Goal: Task Accomplishment & Management: Manage account settings

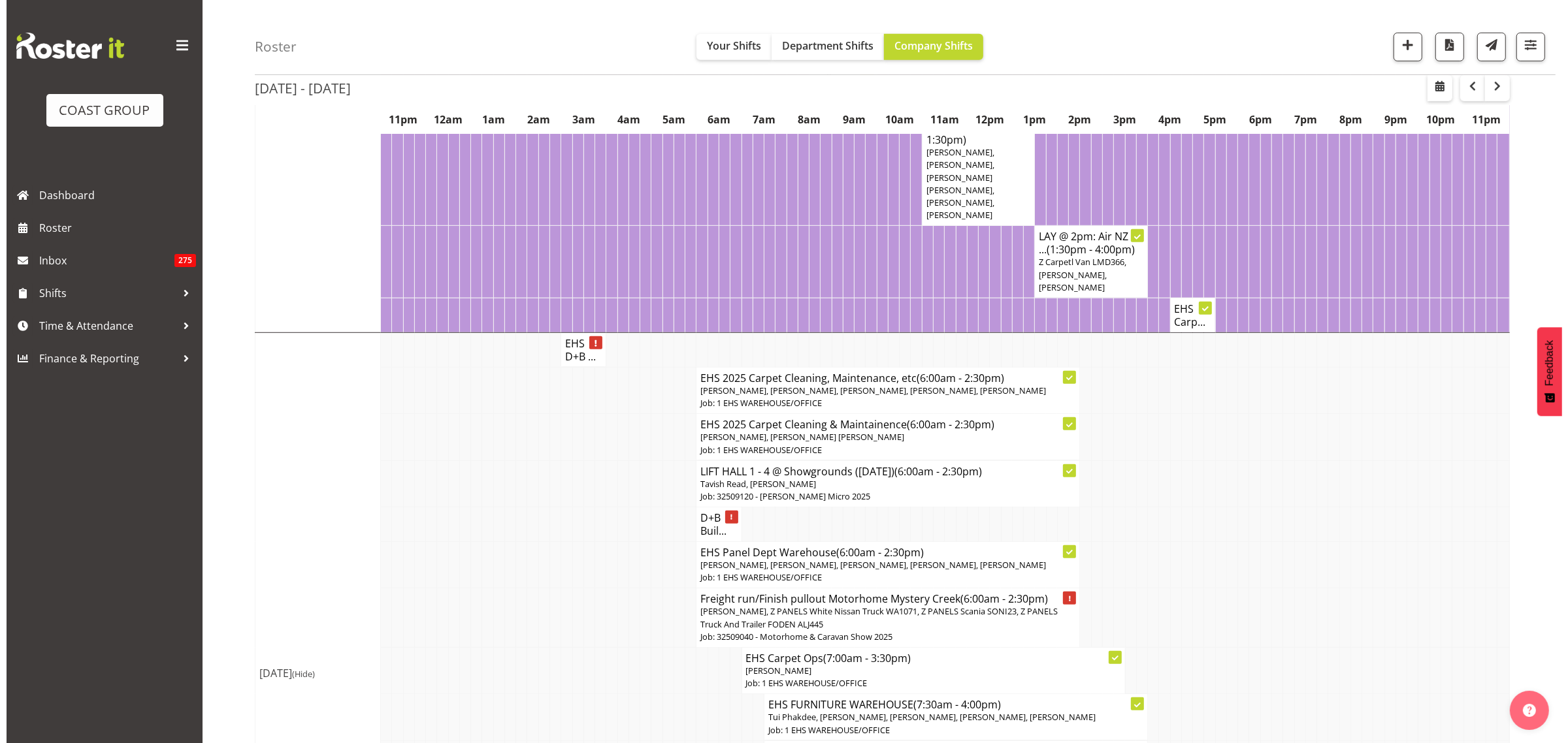
scroll to position [1061, 0]
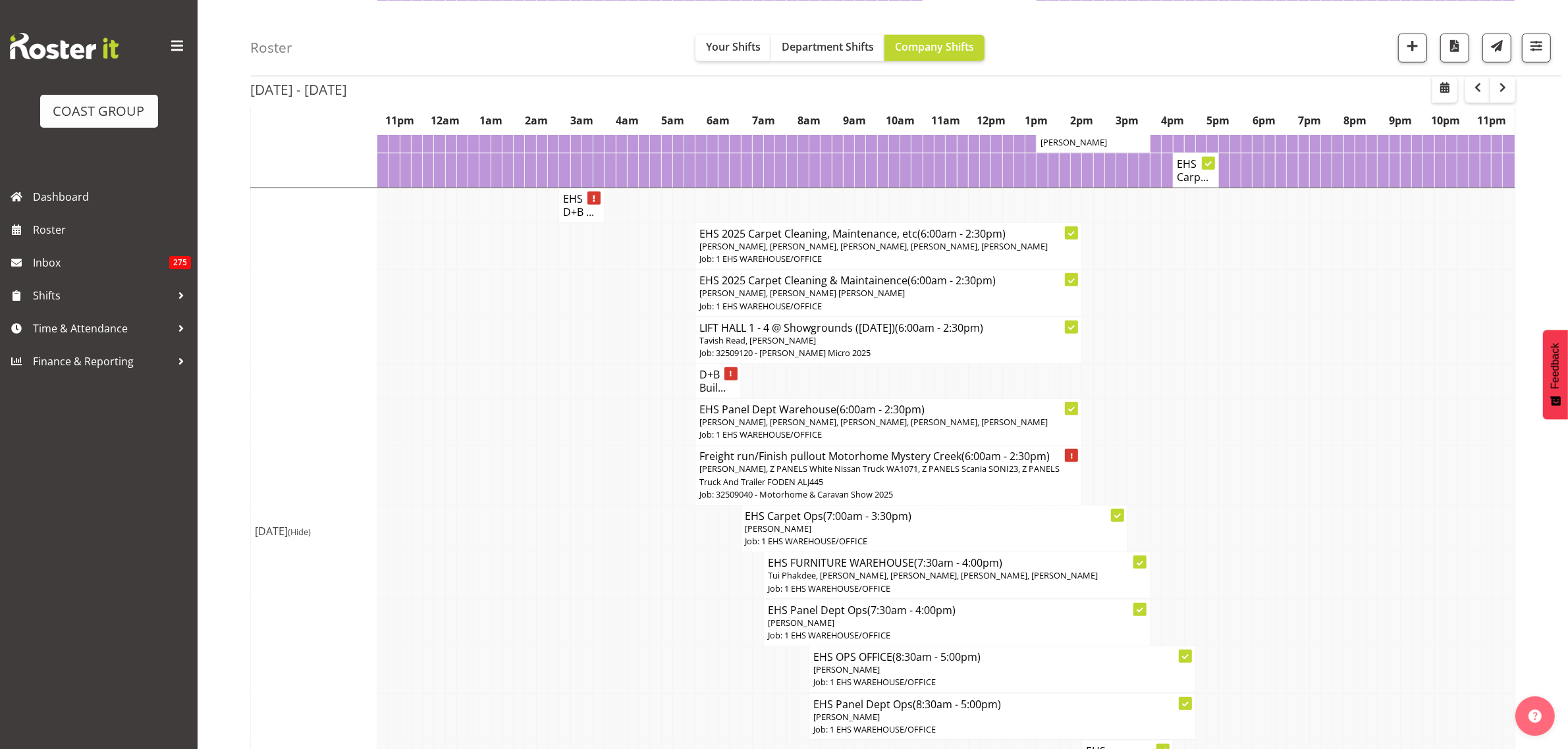
click at [969, 487] on span "[PERSON_NAME], Z PANELS White Nissan Truck WA1071, Z PANELS Scania SONI23, Z PA…" at bounding box center [879, 474] width 360 height 24
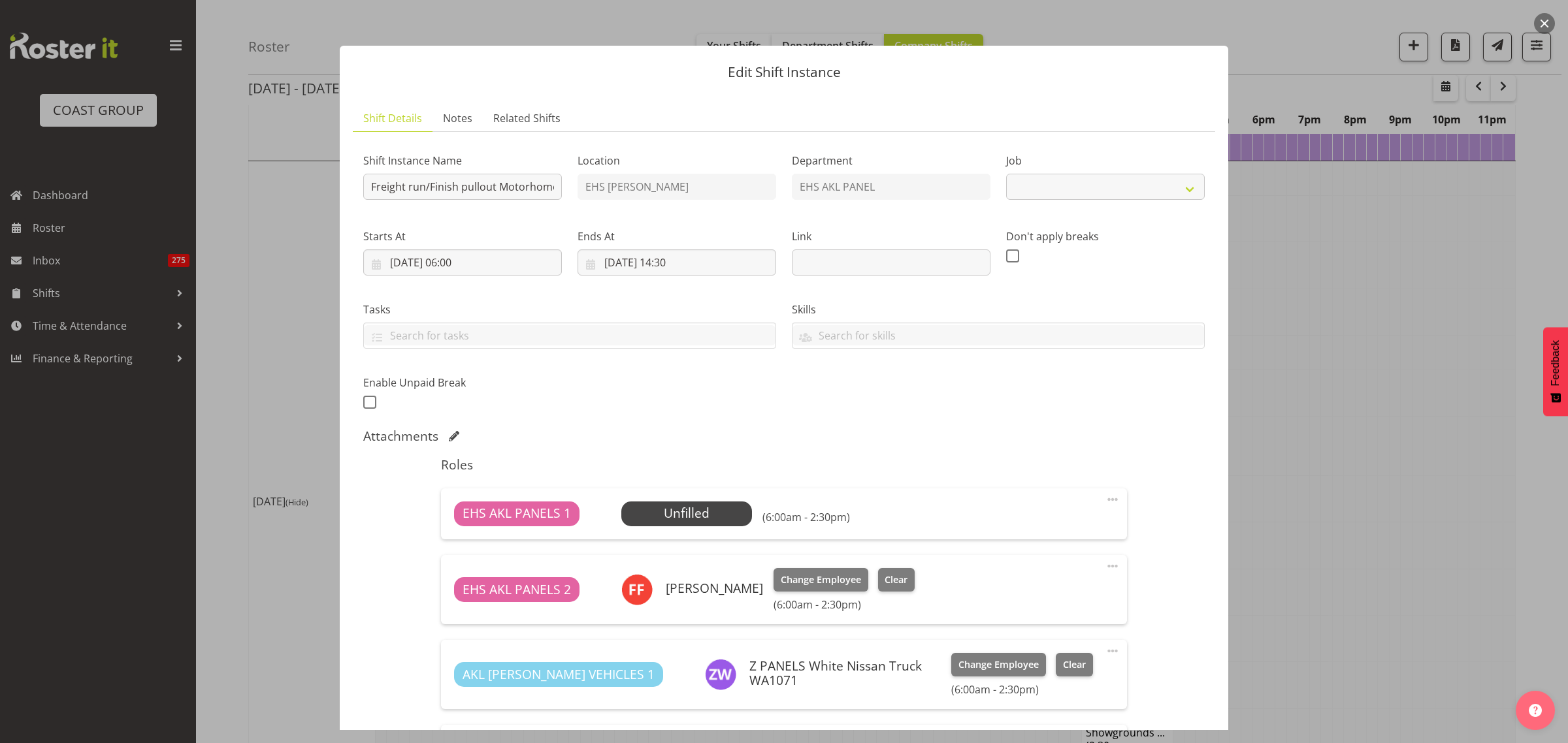
select select "9139"
click at [714, 513] on span "Select Employee" at bounding box center [686, 513] width 97 height 19
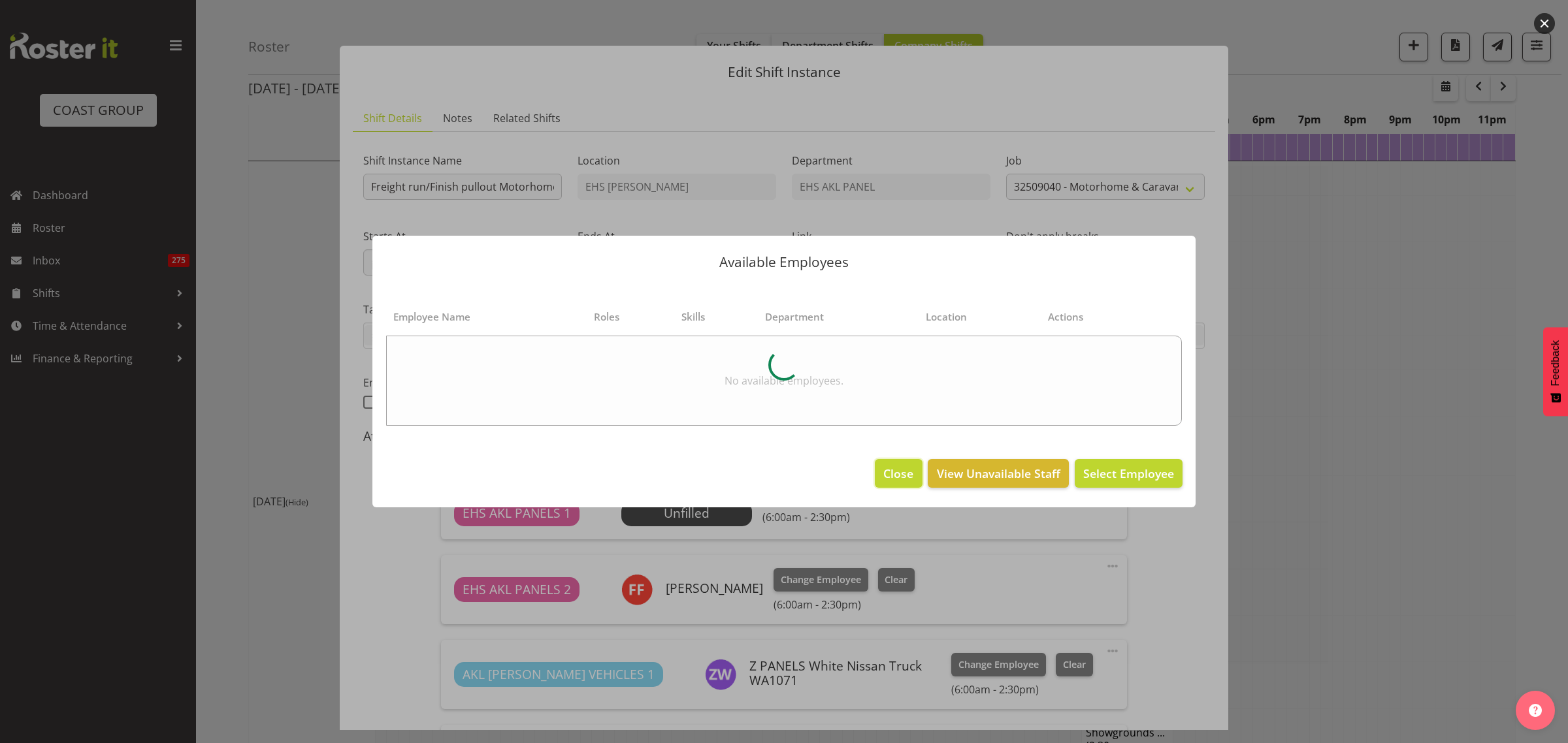
click at [906, 476] on span "Close" at bounding box center [898, 473] width 30 height 17
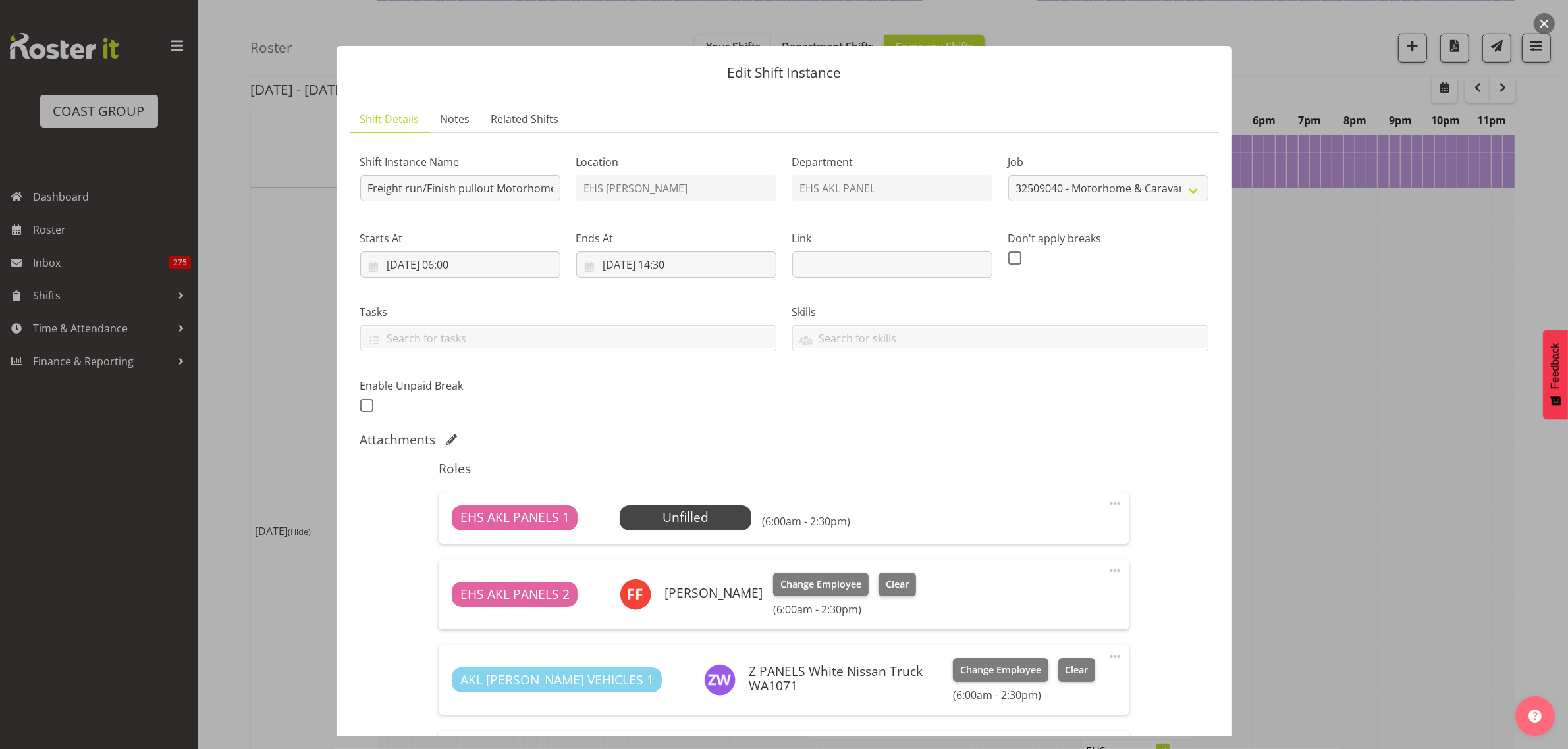
click at [1539, 20] on button "button" at bounding box center [1544, 24] width 21 height 21
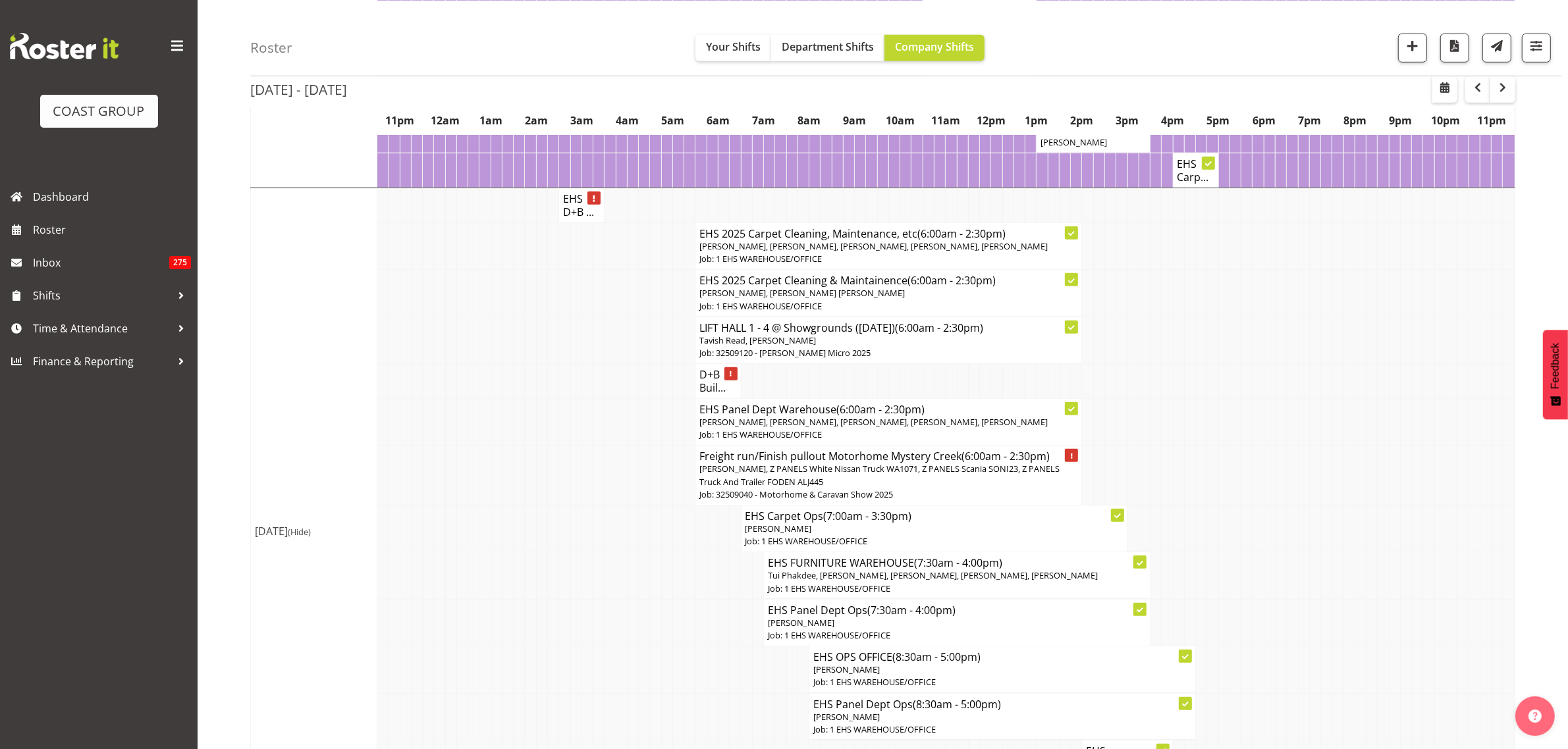
click at [894, 429] on p "[PERSON_NAME], [PERSON_NAME], [PERSON_NAME], [PERSON_NAME], [PERSON_NAME]" at bounding box center [889, 422] width 378 height 13
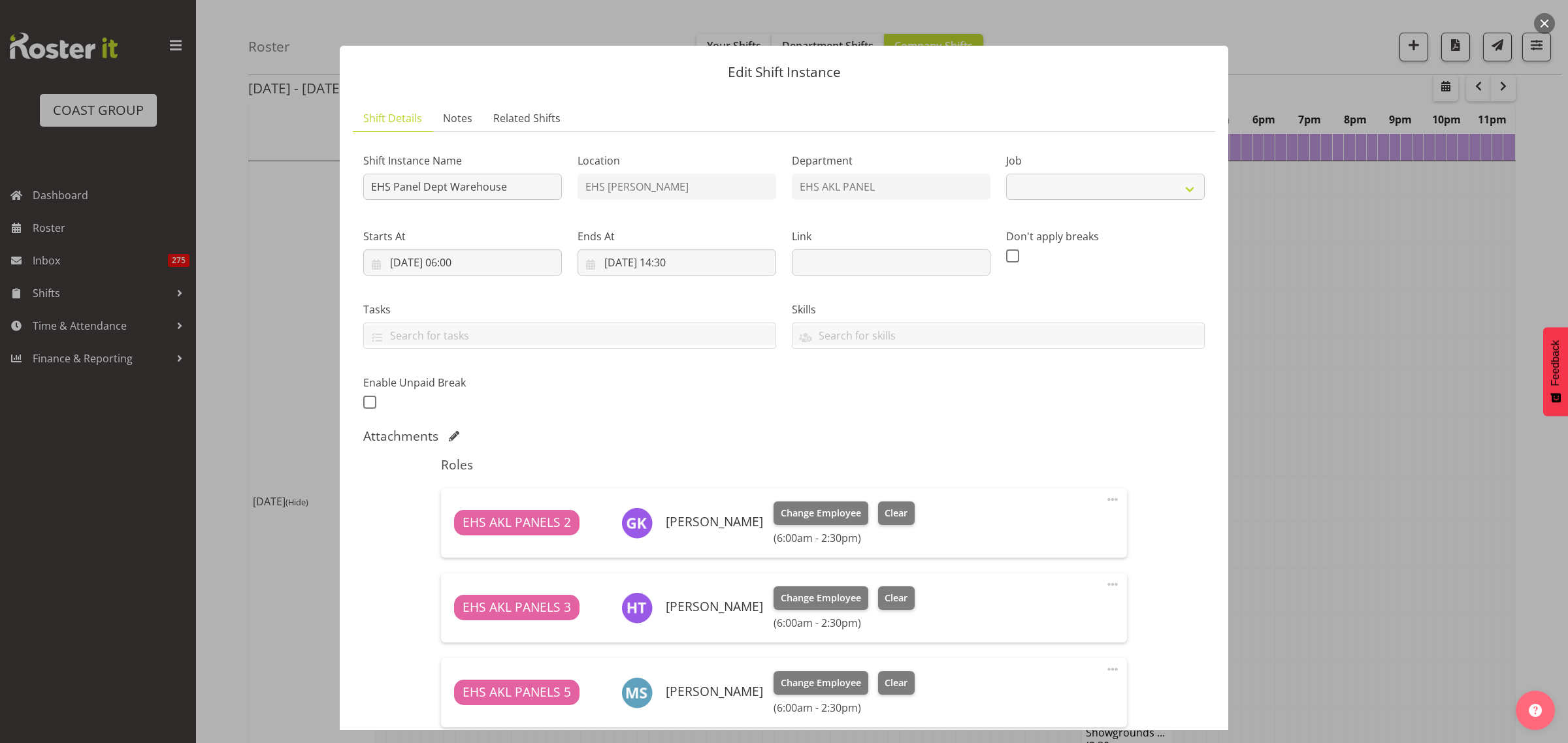
select select "69"
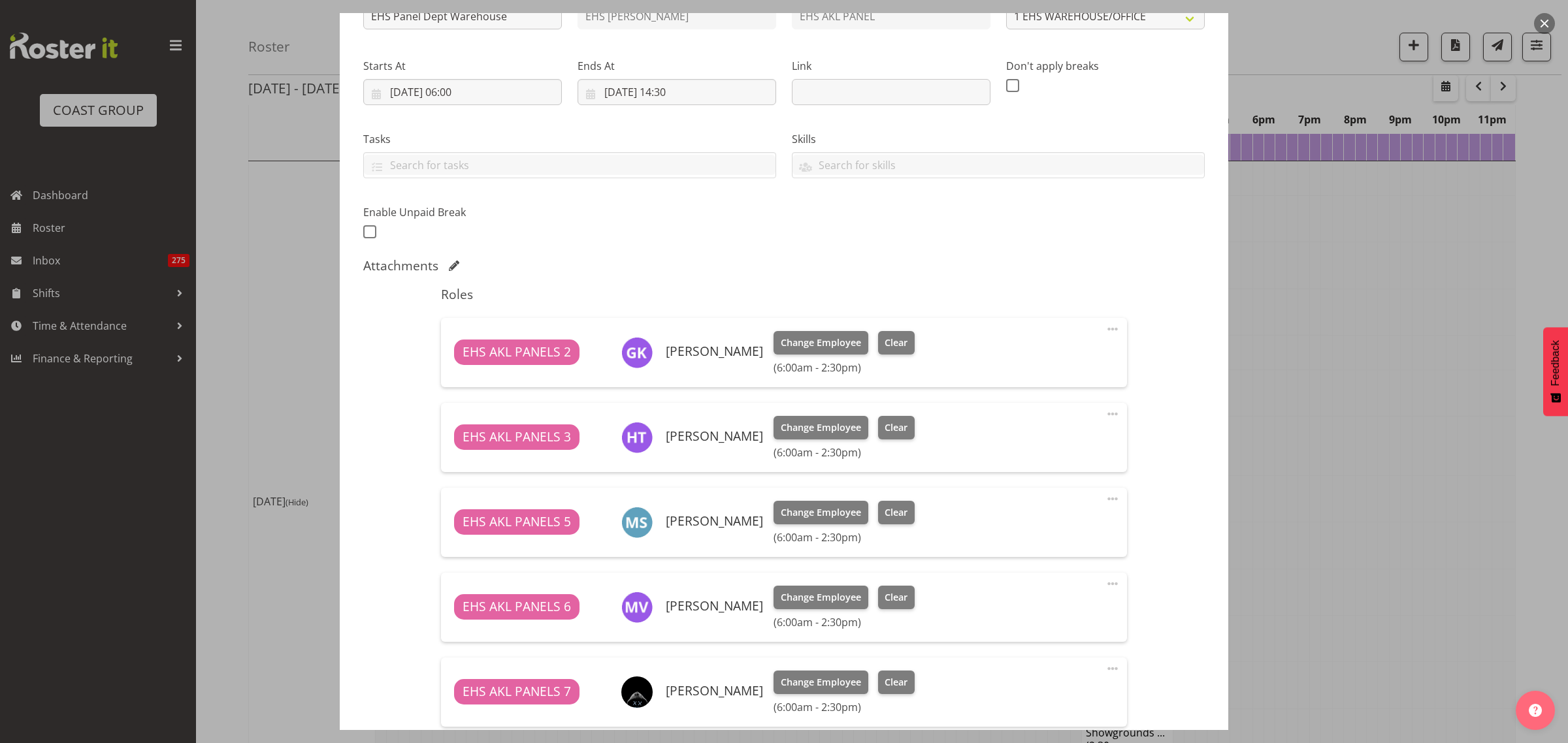
scroll to position [163, 0]
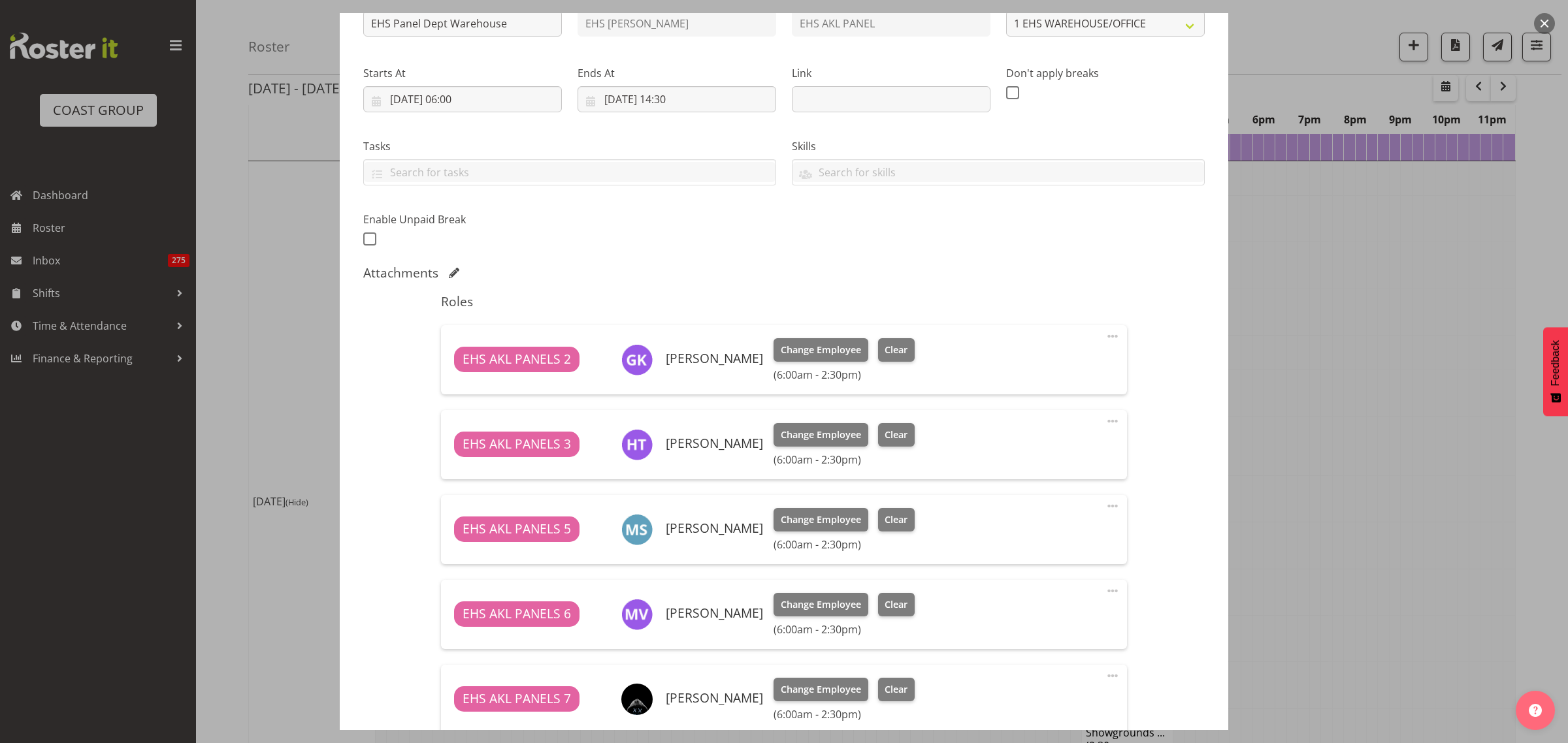
click at [1105, 421] on span at bounding box center [1112, 421] width 16 height 16
click at [1047, 501] on link "Delete" at bounding box center [1057, 497] width 126 height 23
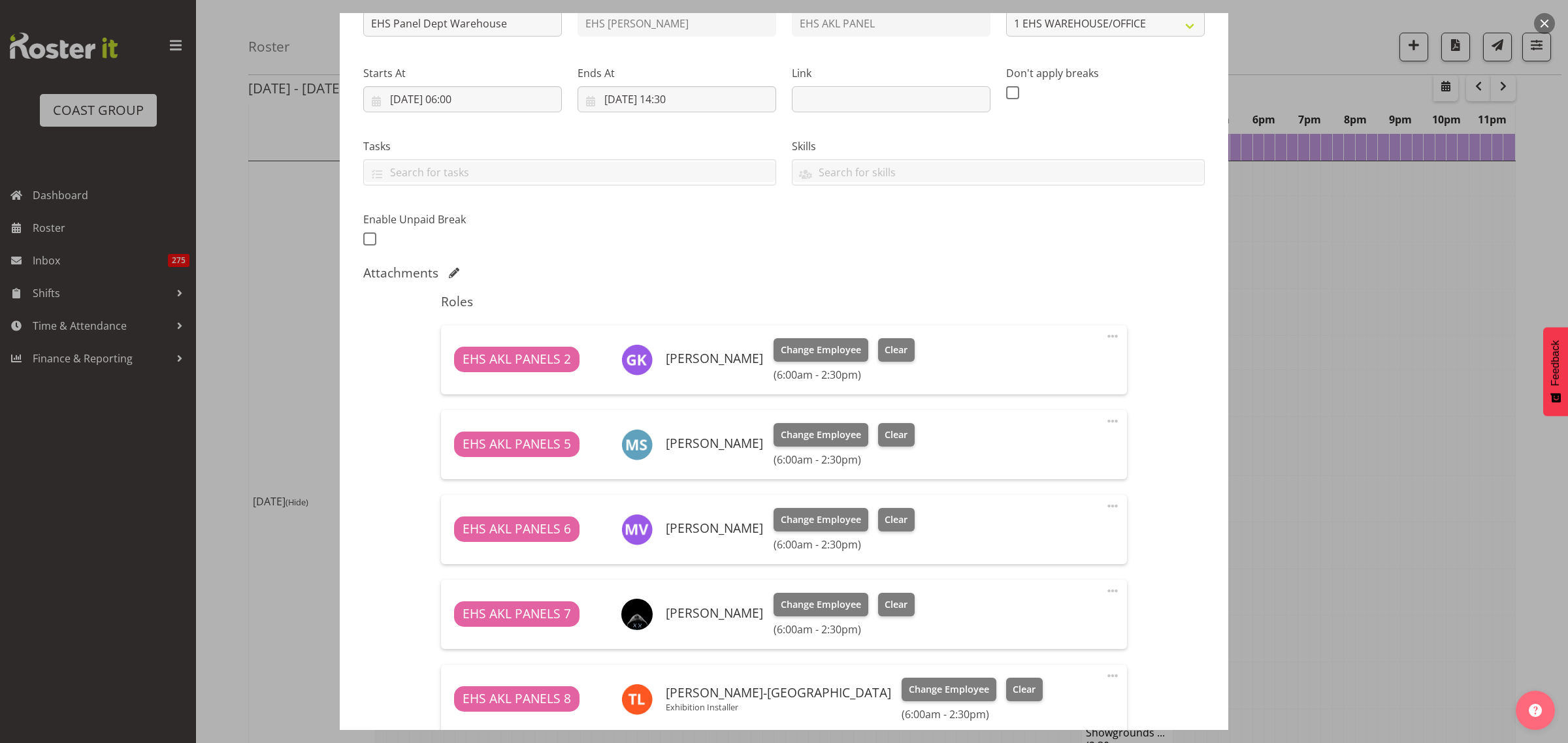
scroll to position [343, 0]
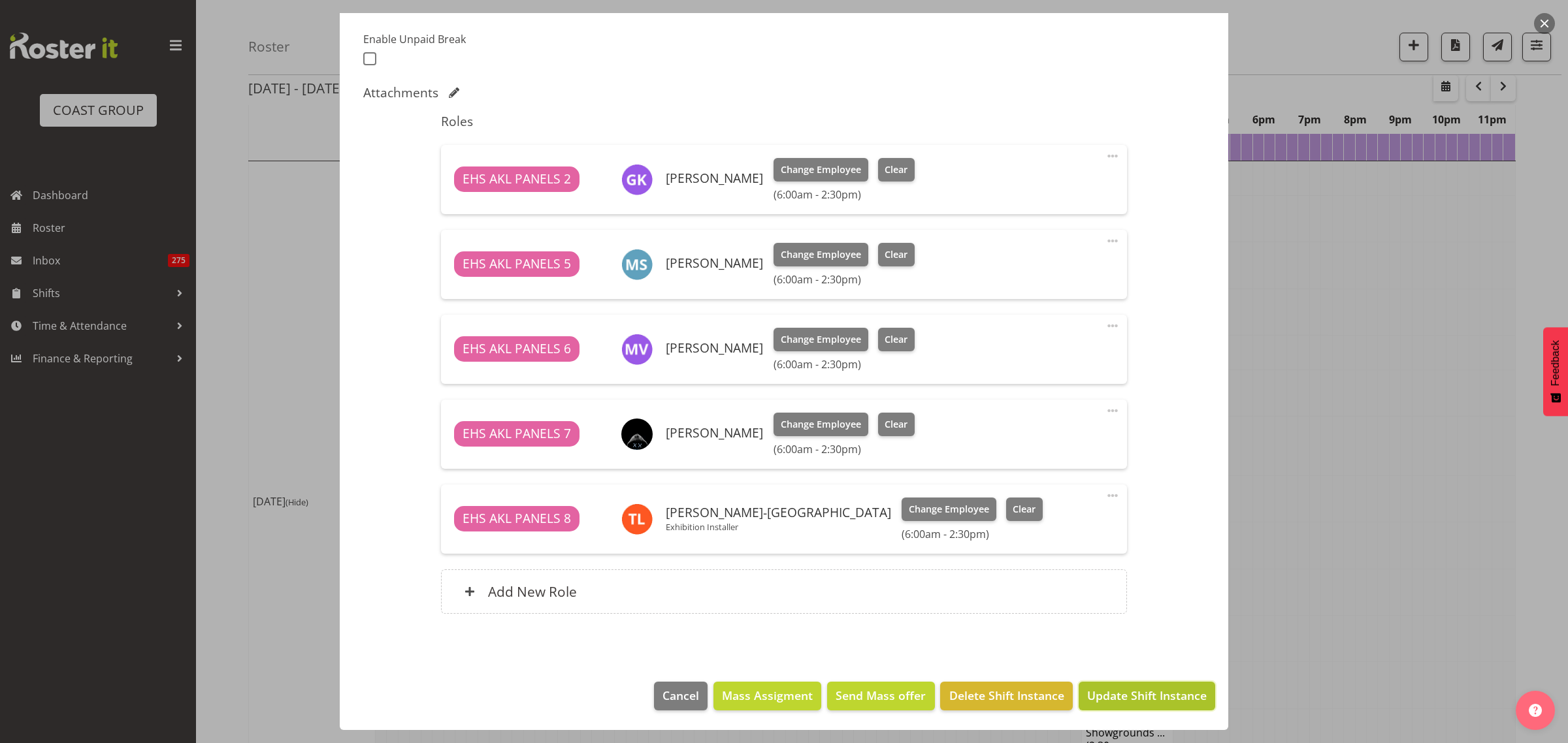
click at [1110, 706] on button "Update Shift Instance" at bounding box center [1147, 696] width 137 height 29
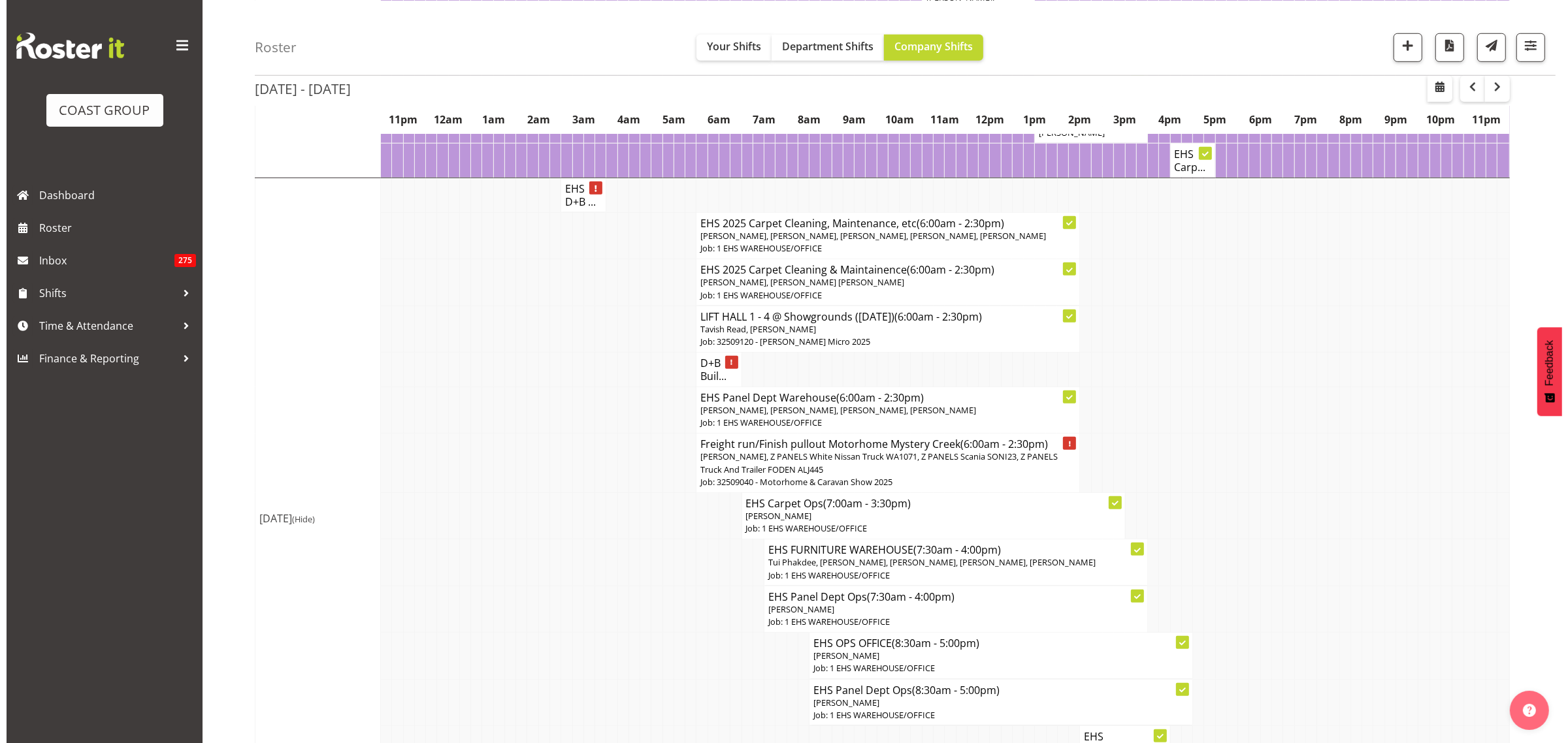
scroll to position [1061, 0]
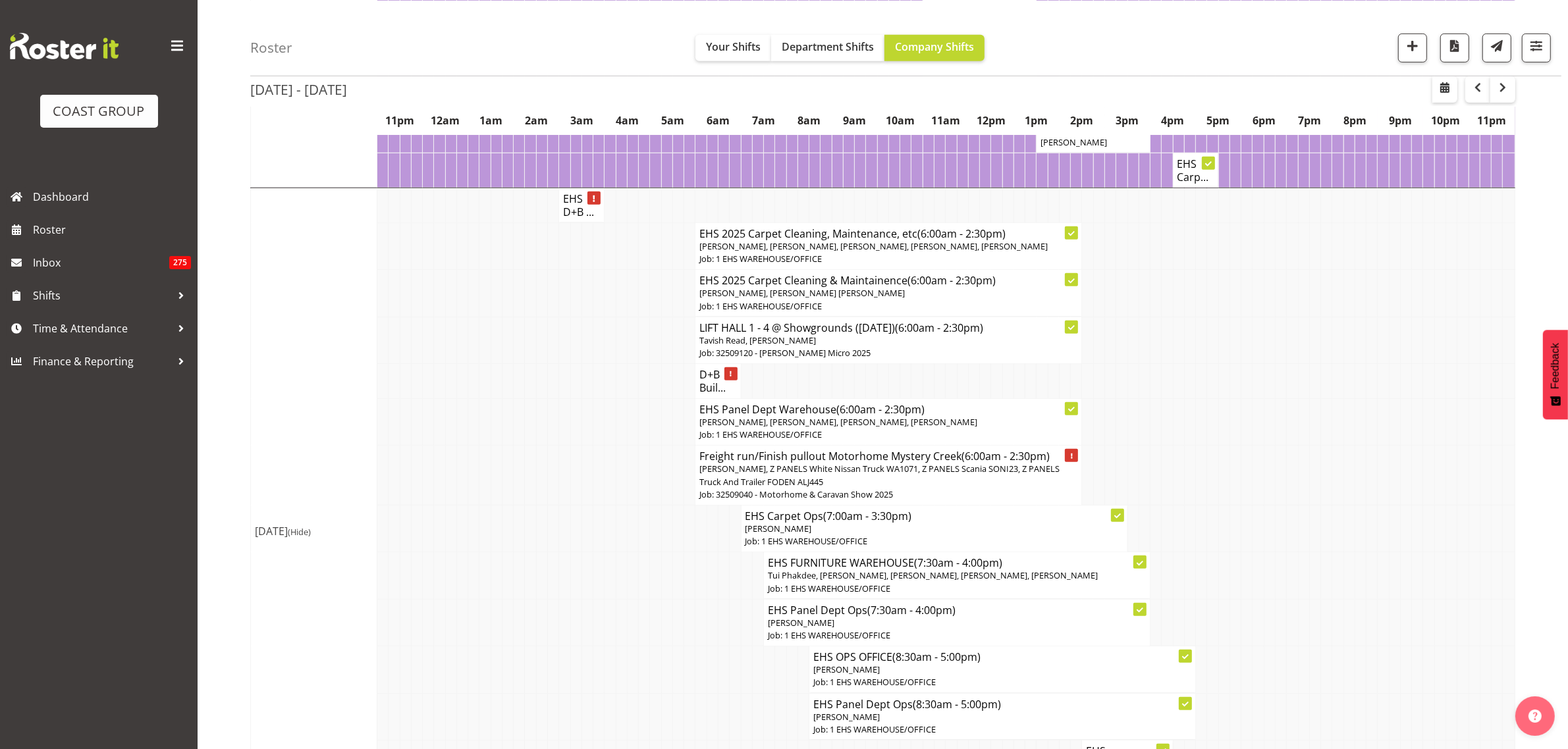
click at [834, 482] on span "[PERSON_NAME], Z PANELS White Nissan Truck WA1071, Z PANELS Scania SONI23, Z PA…" at bounding box center [879, 474] width 360 height 24
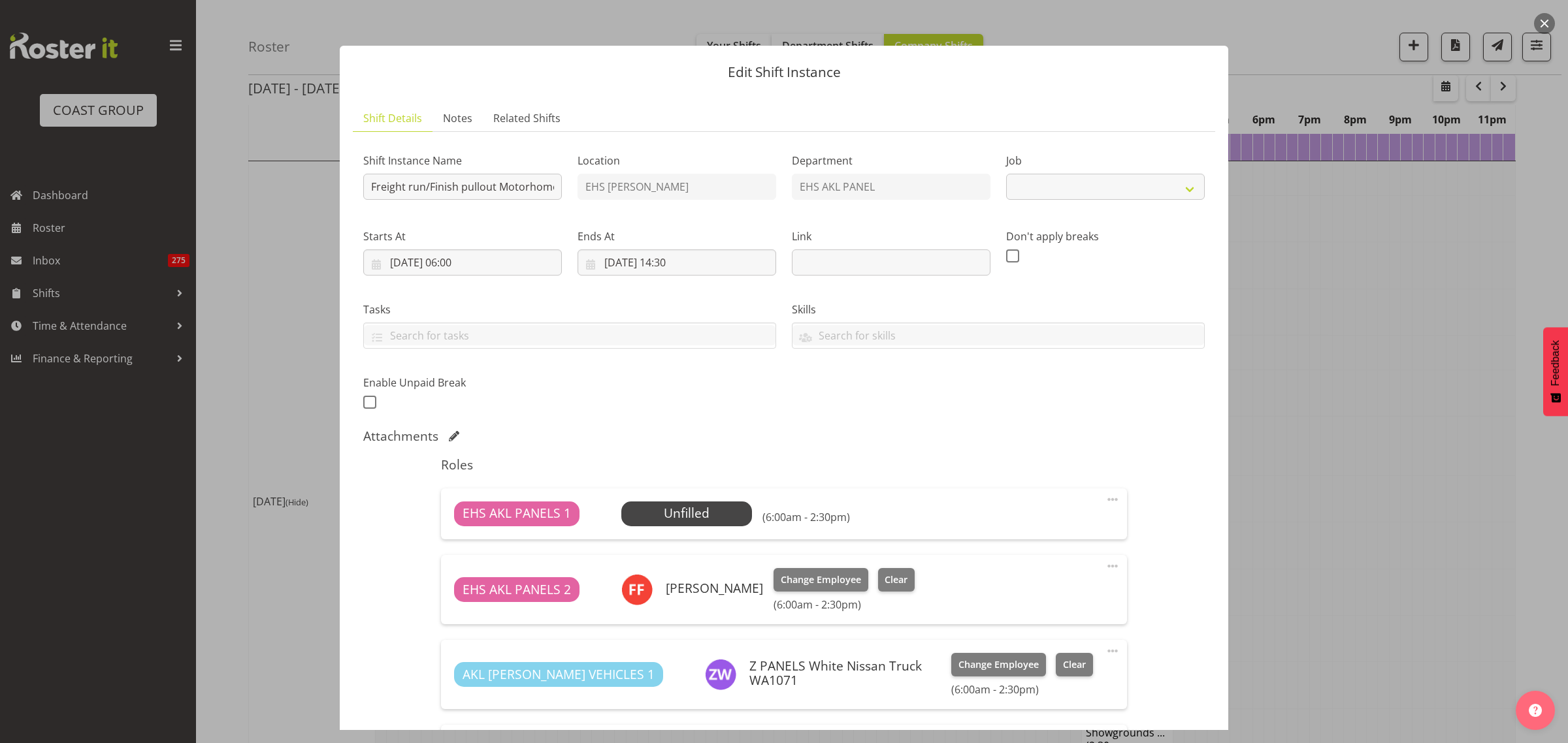
select select "9139"
click at [700, 518] on span "Select Employee" at bounding box center [686, 513] width 97 height 19
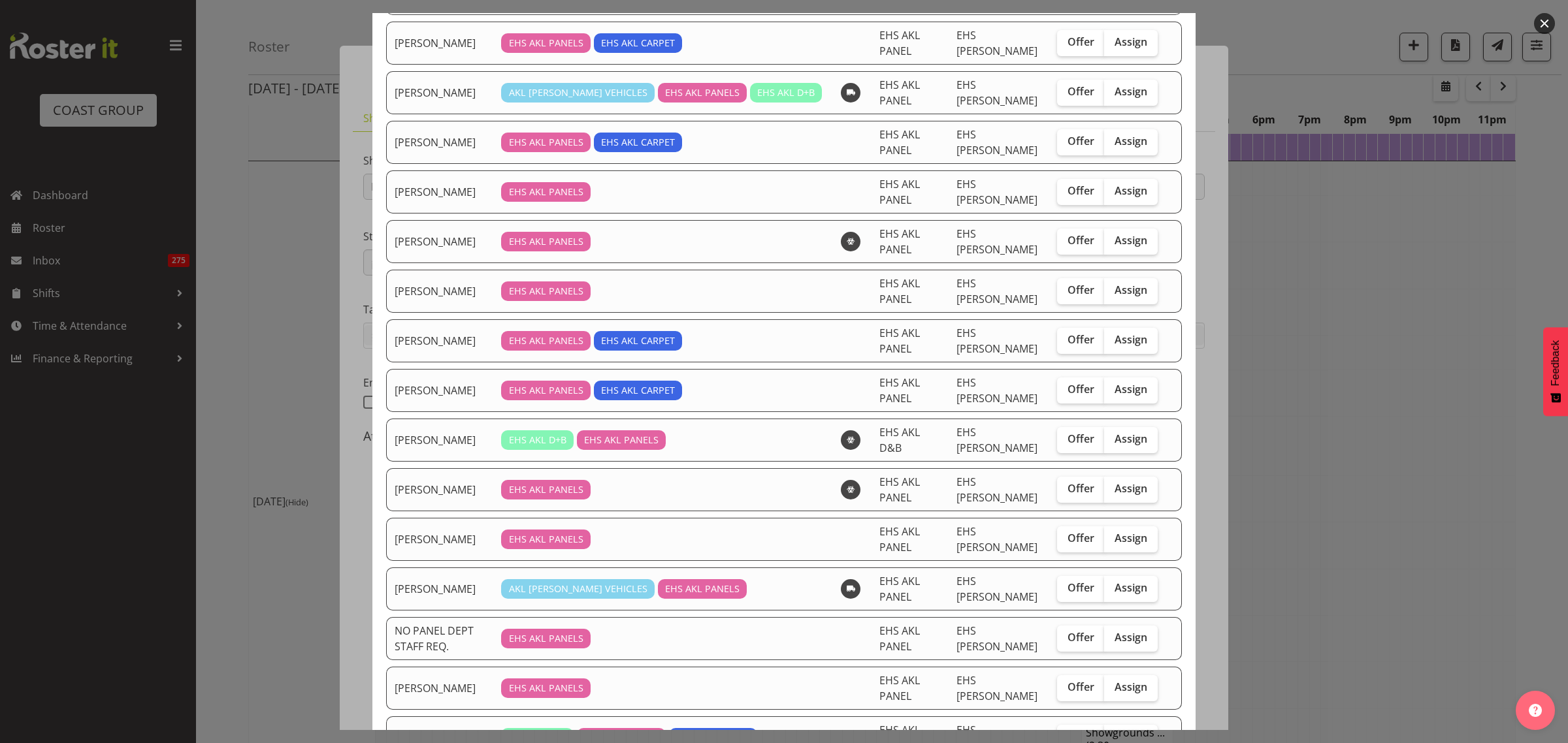
scroll to position [0, 0]
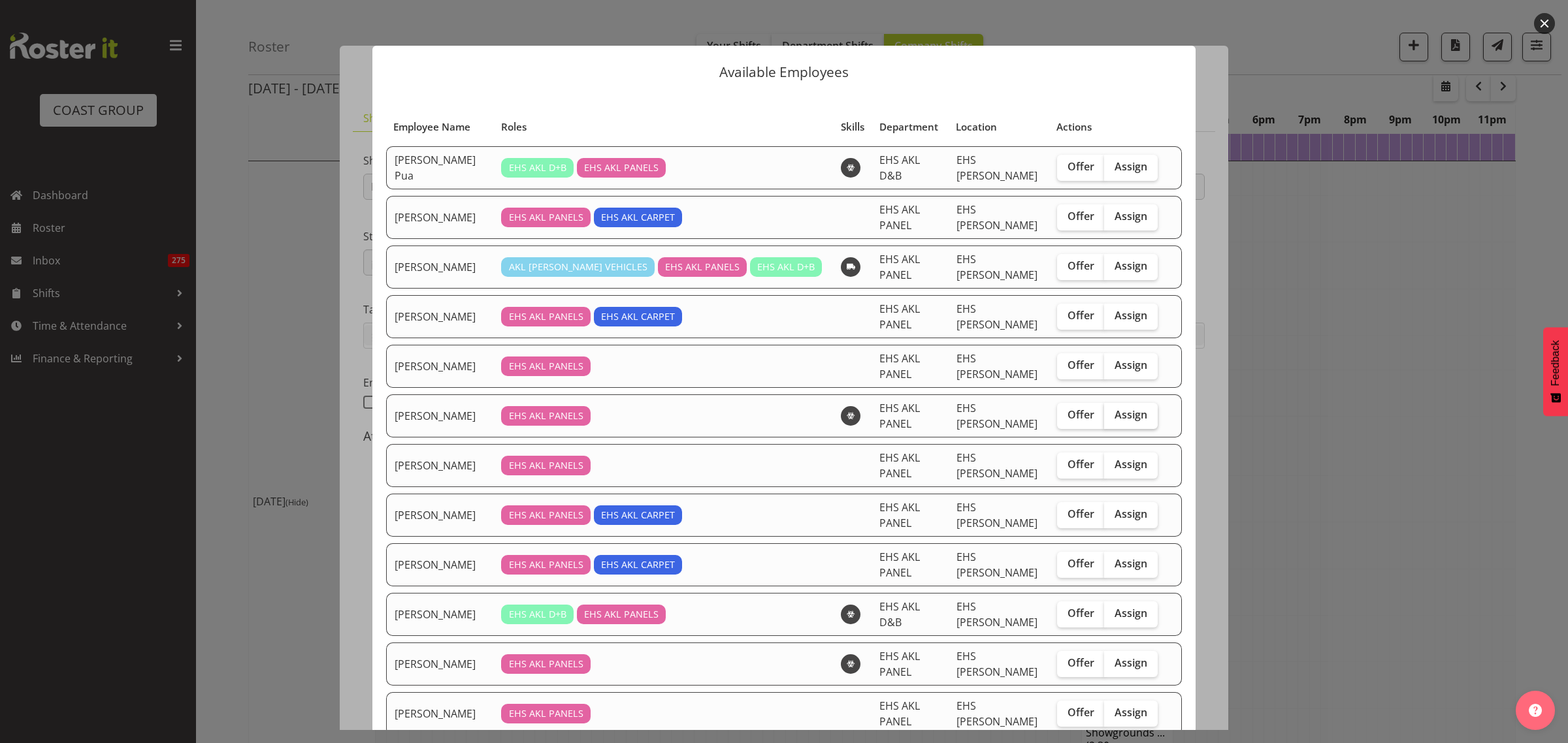
click at [1127, 408] on span "Assign" at bounding box center [1131, 415] width 32 height 13
click at [1113, 411] on input "Assign" at bounding box center [1108, 415] width 8 height 8
checkbox input "true"
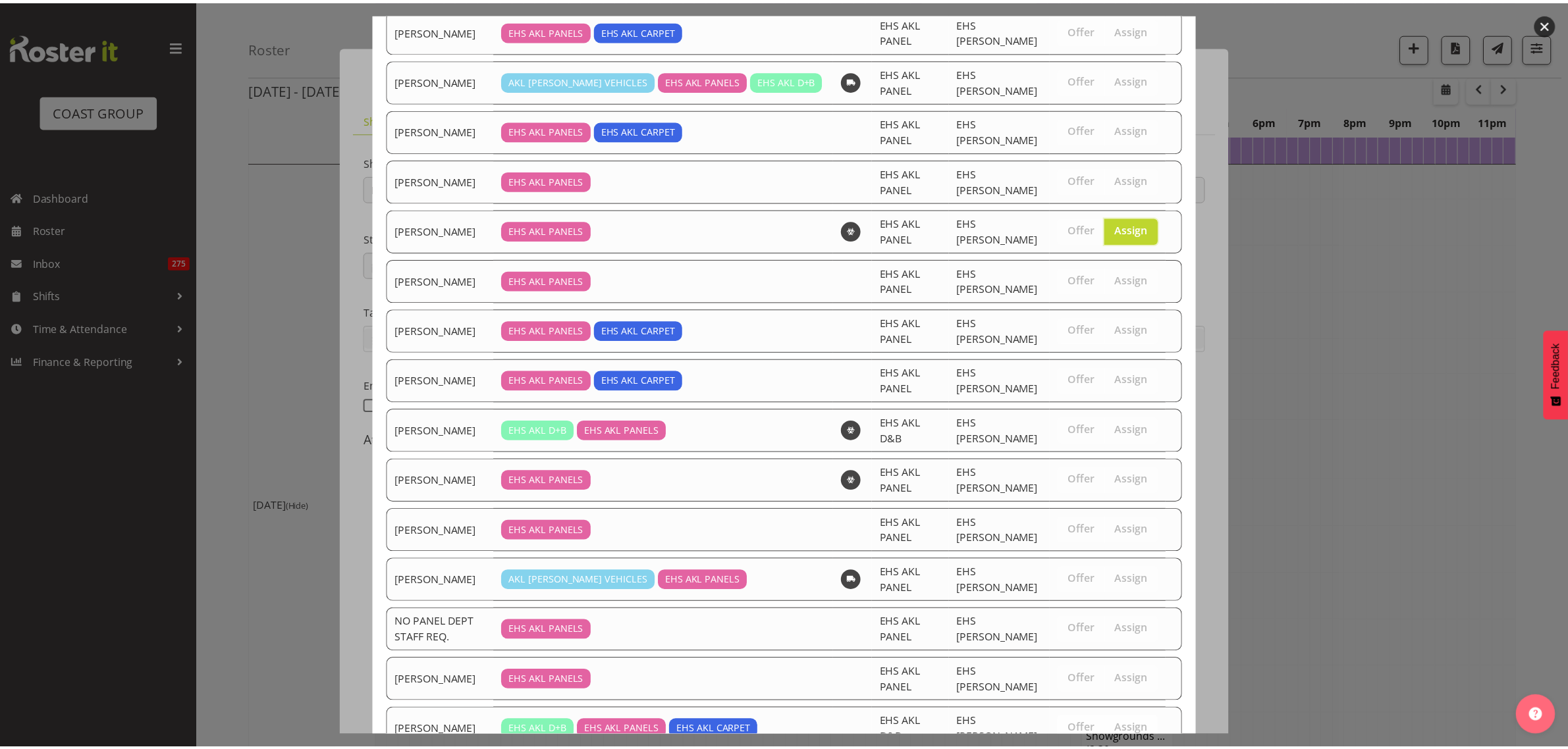
scroll to position [254, 0]
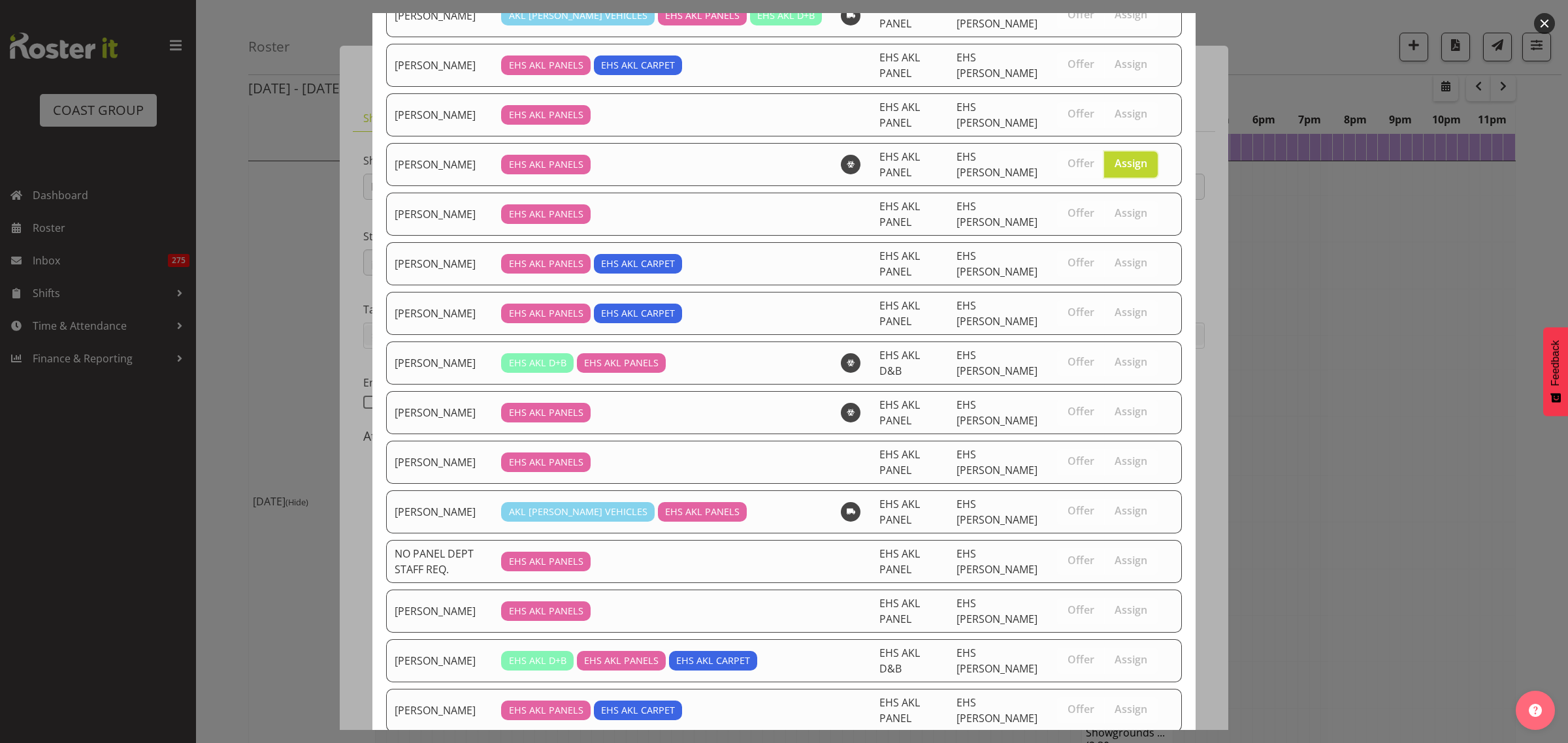
drag, startPoint x: 1086, startPoint y: 698, endPoint x: 1095, endPoint y: 703, distance: 10.3
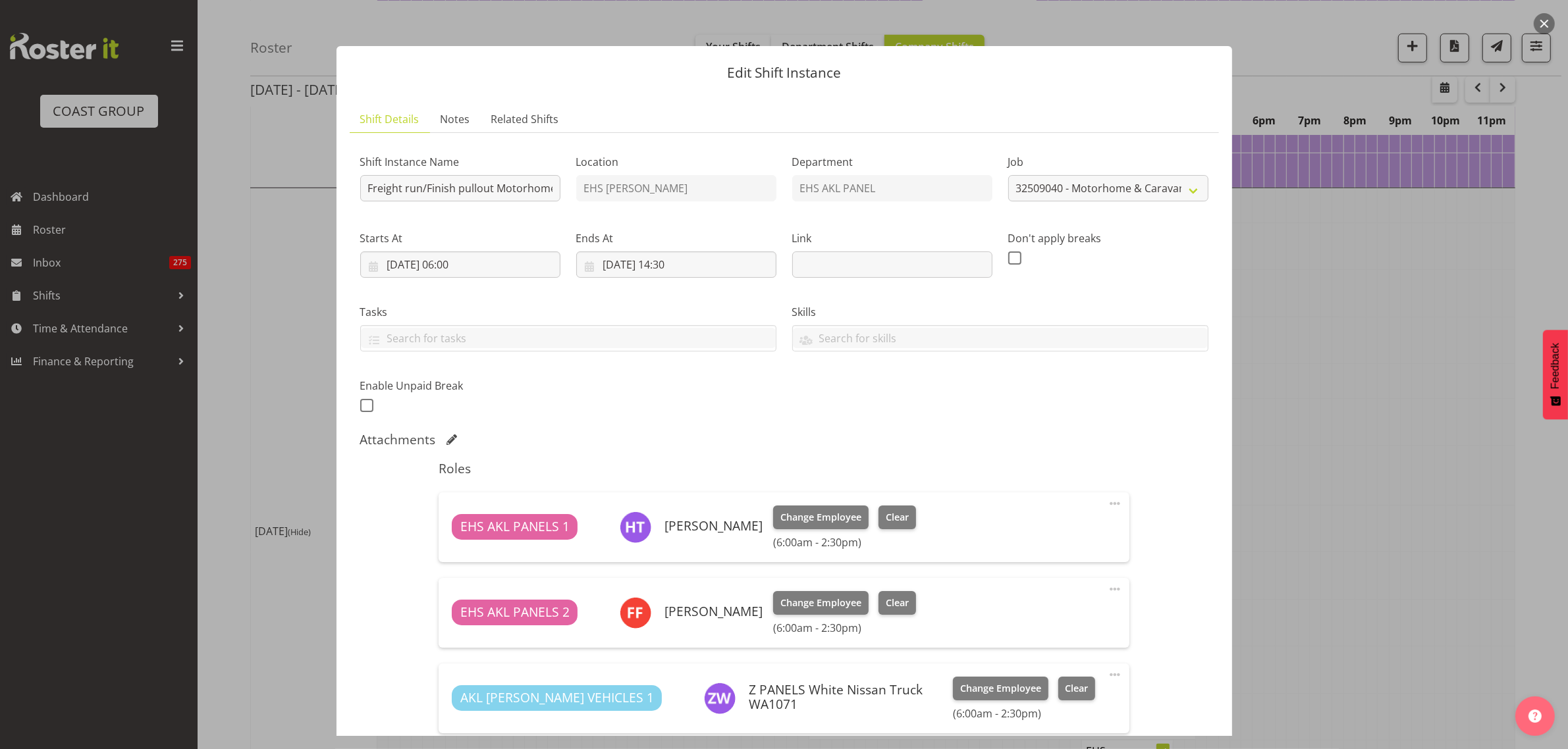
scroll to position [346, 0]
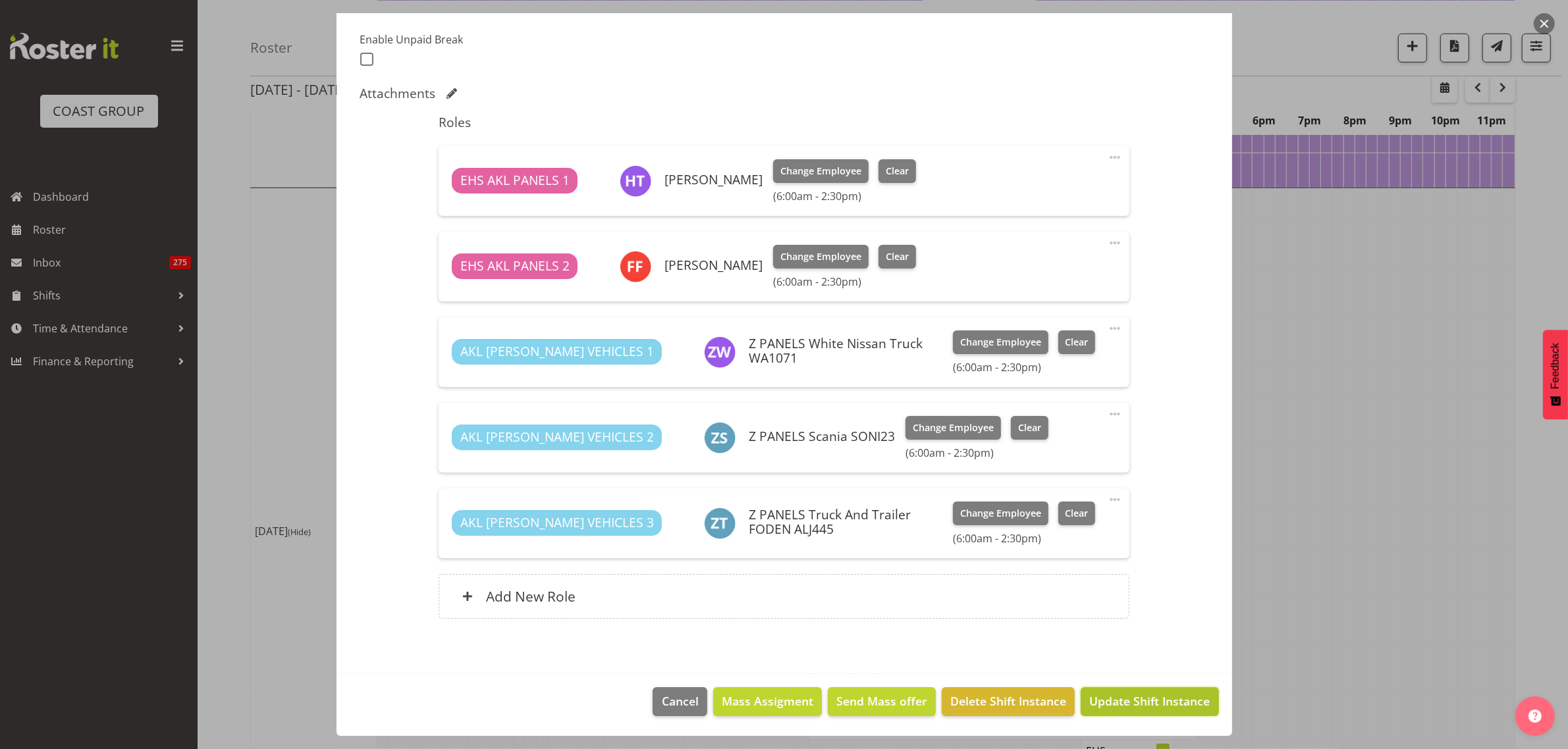
drag, startPoint x: 1117, startPoint y: 704, endPoint x: 1194, endPoint y: 703, distance: 77.0
click at [1118, 704] on span "Update Shift Instance" at bounding box center [1150, 701] width 121 height 17
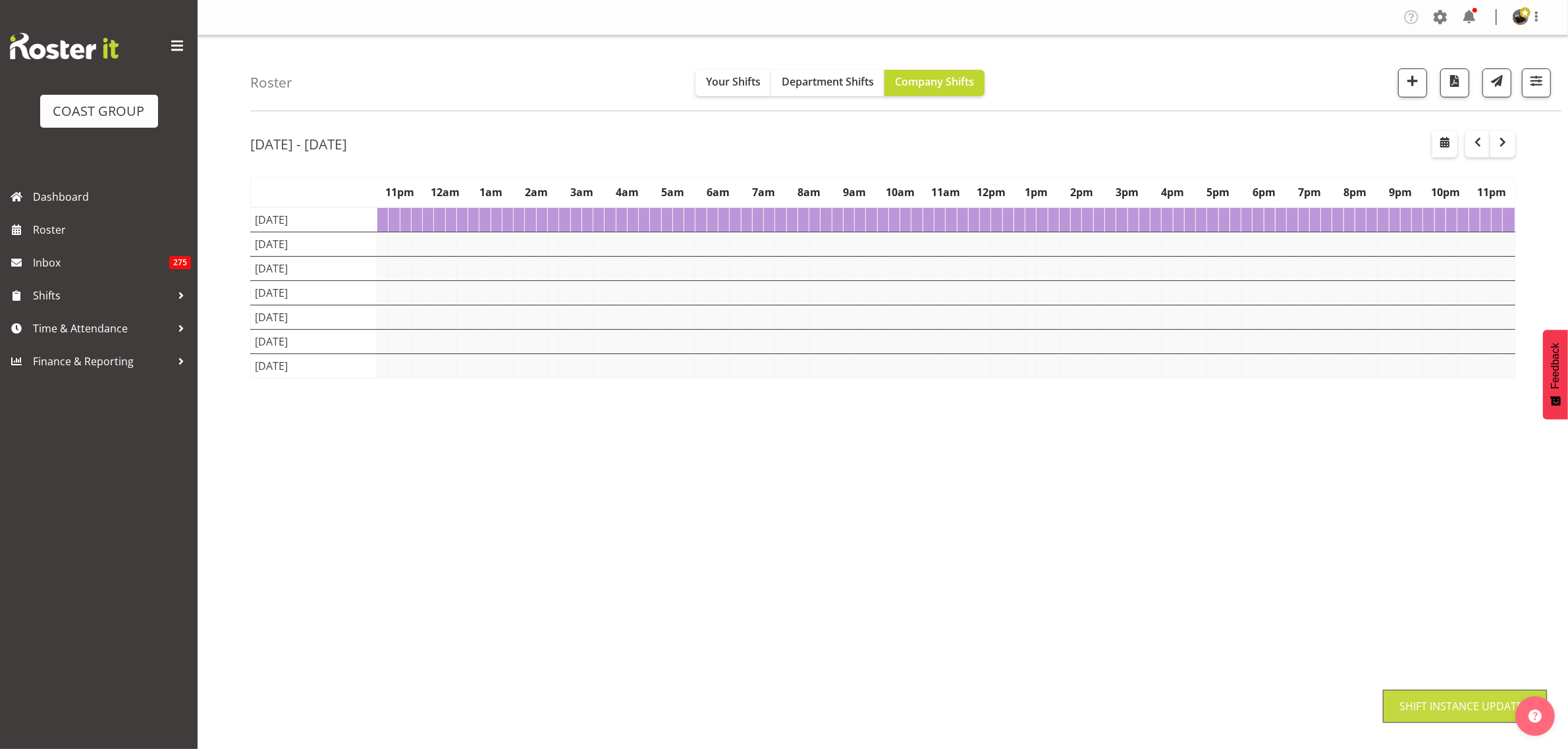
scroll to position [0, 0]
click at [71, 327] on span "Time & Attendance" at bounding box center [102, 329] width 139 height 20
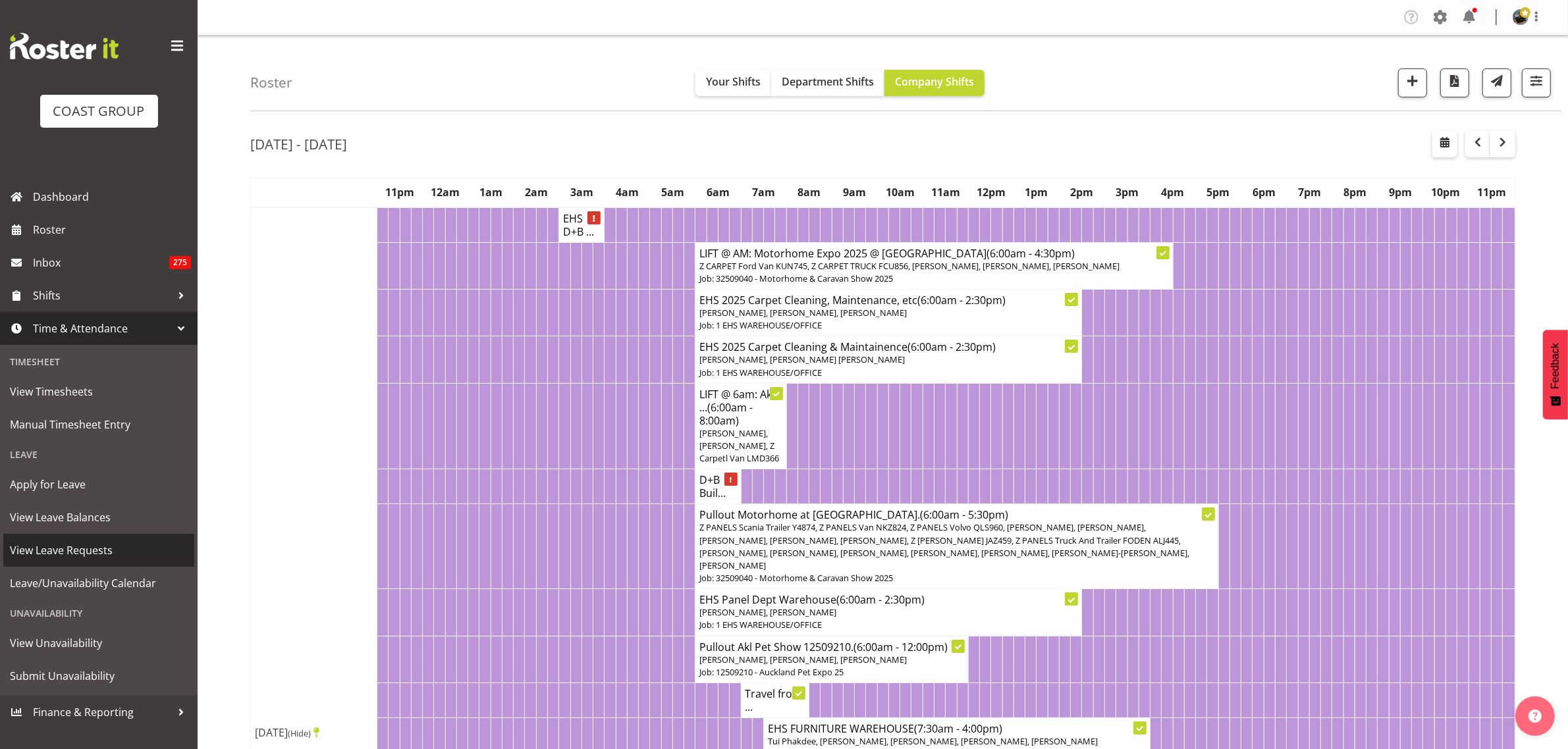
click at [135, 551] on span "View Leave Requests" at bounding box center [99, 551] width 178 height 20
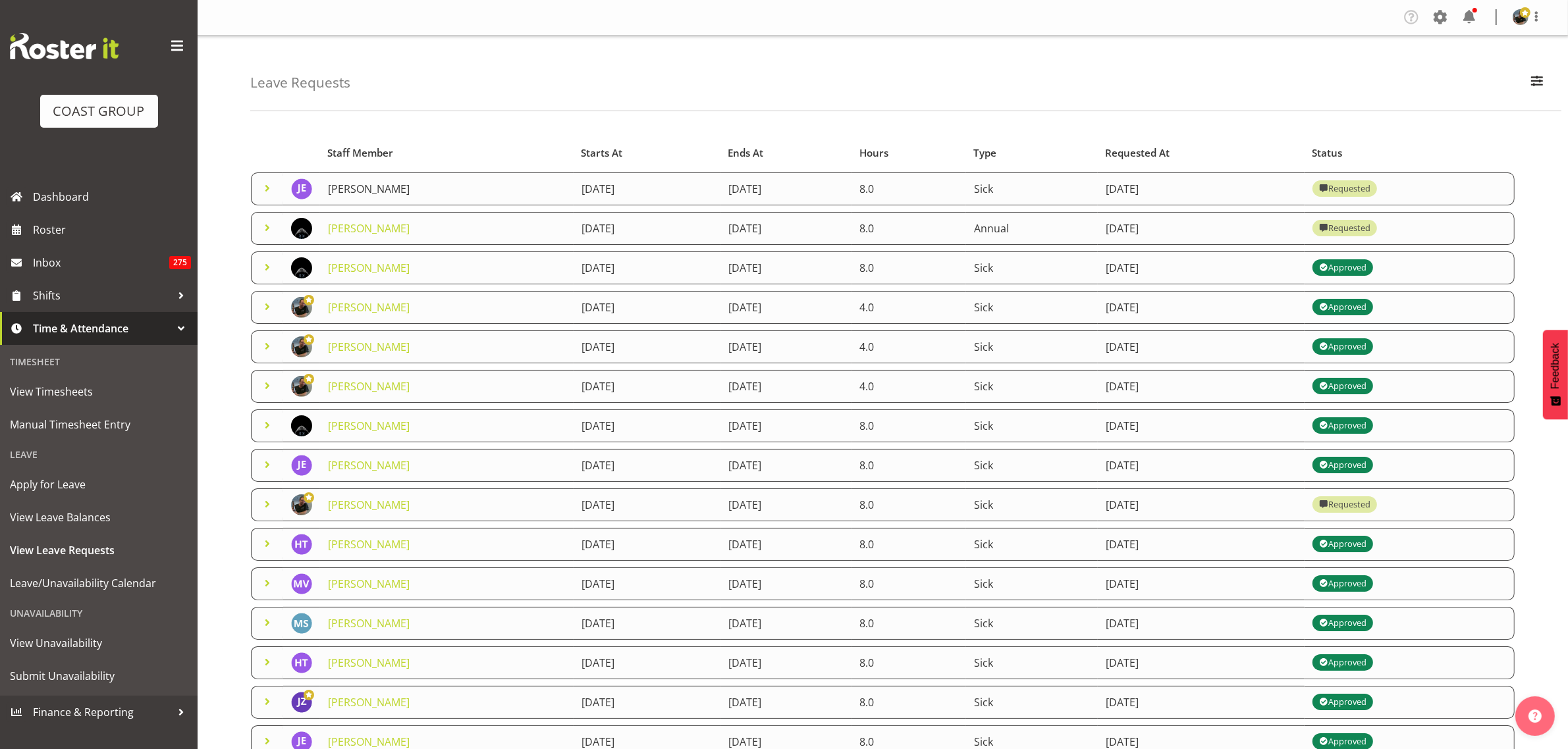
click at [383, 188] on link "[PERSON_NAME]" at bounding box center [369, 188] width 81 height 14
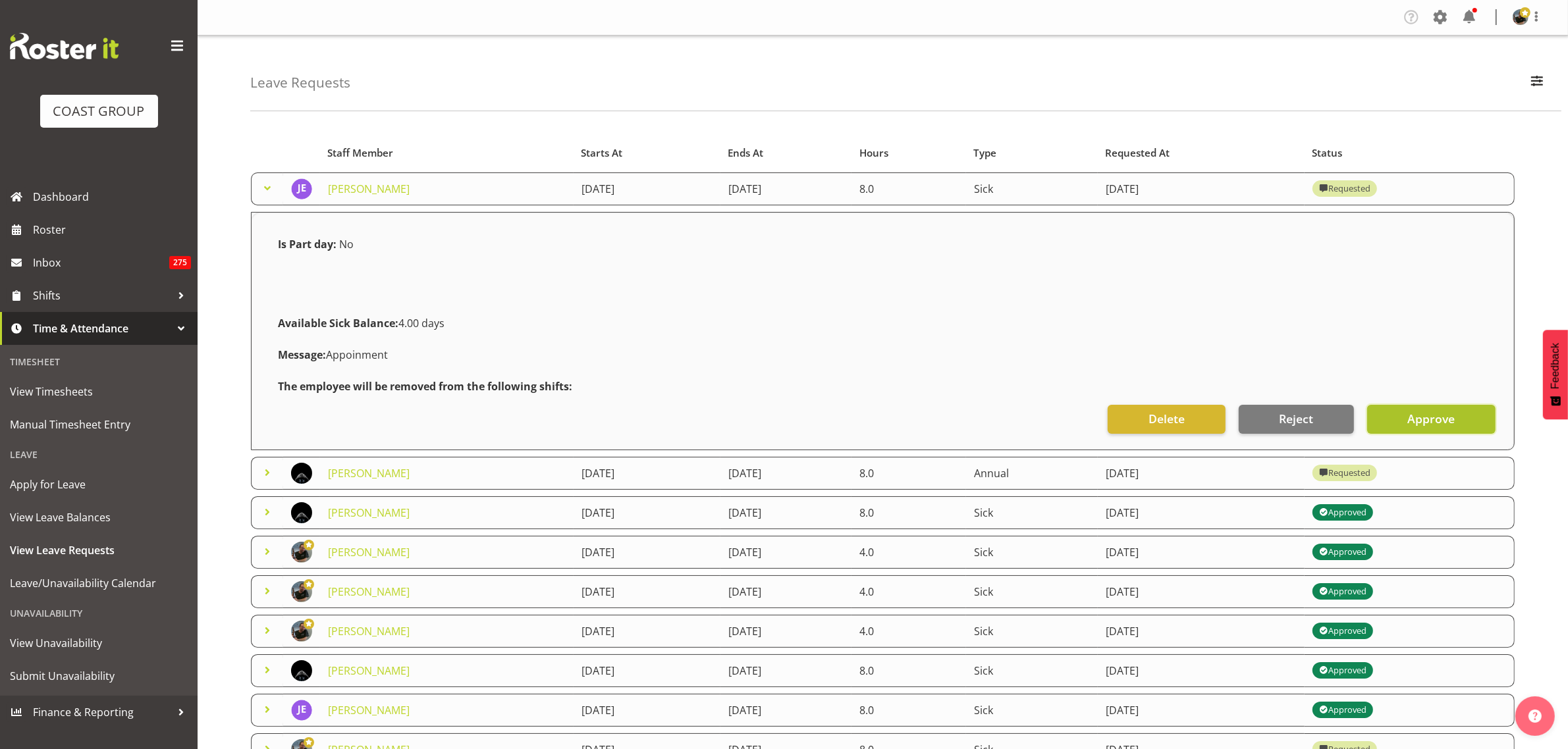
click at [1412, 422] on span "Approve" at bounding box center [1431, 419] width 47 height 17
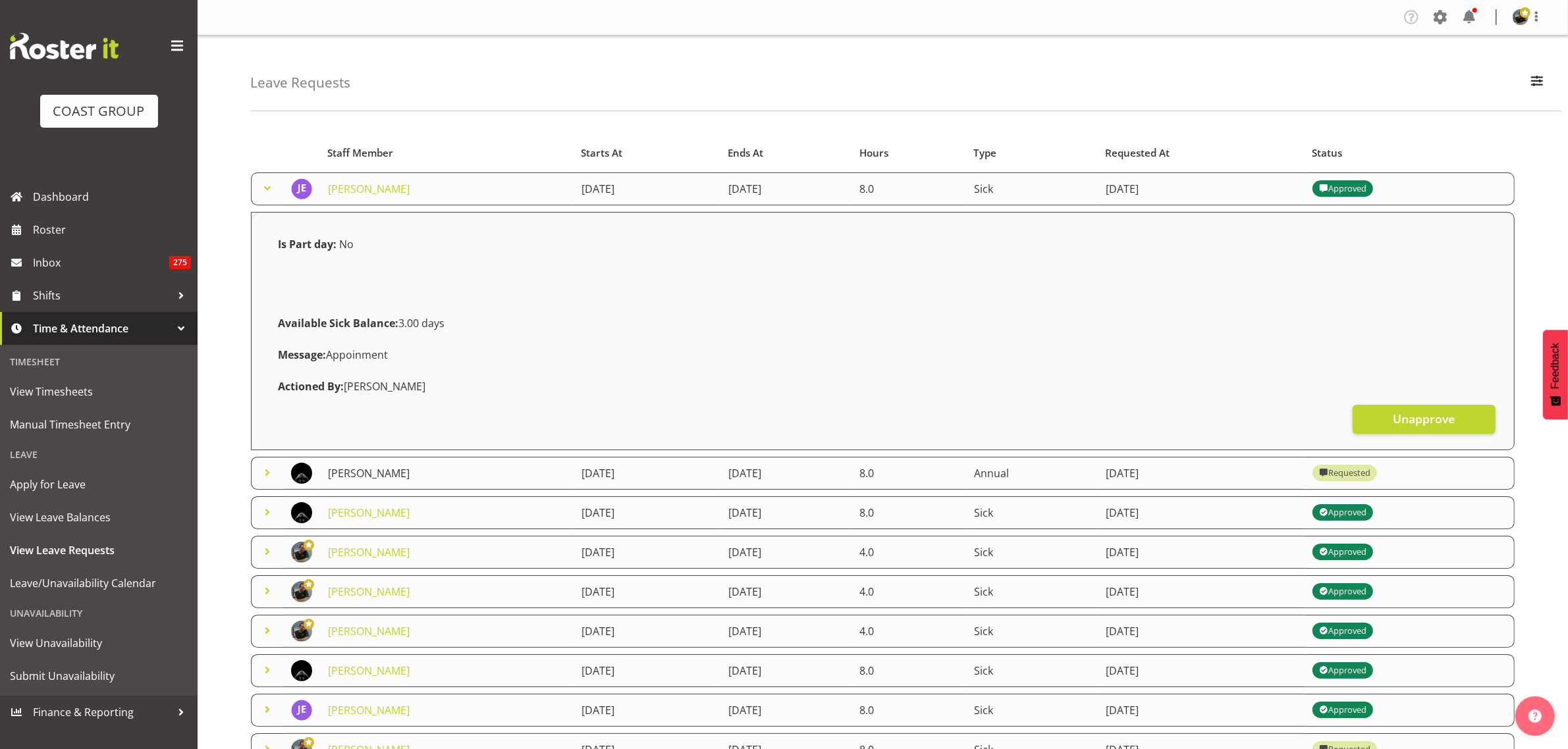
click at [368, 475] on link "[PERSON_NAME]" at bounding box center [369, 473] width 81 height 14
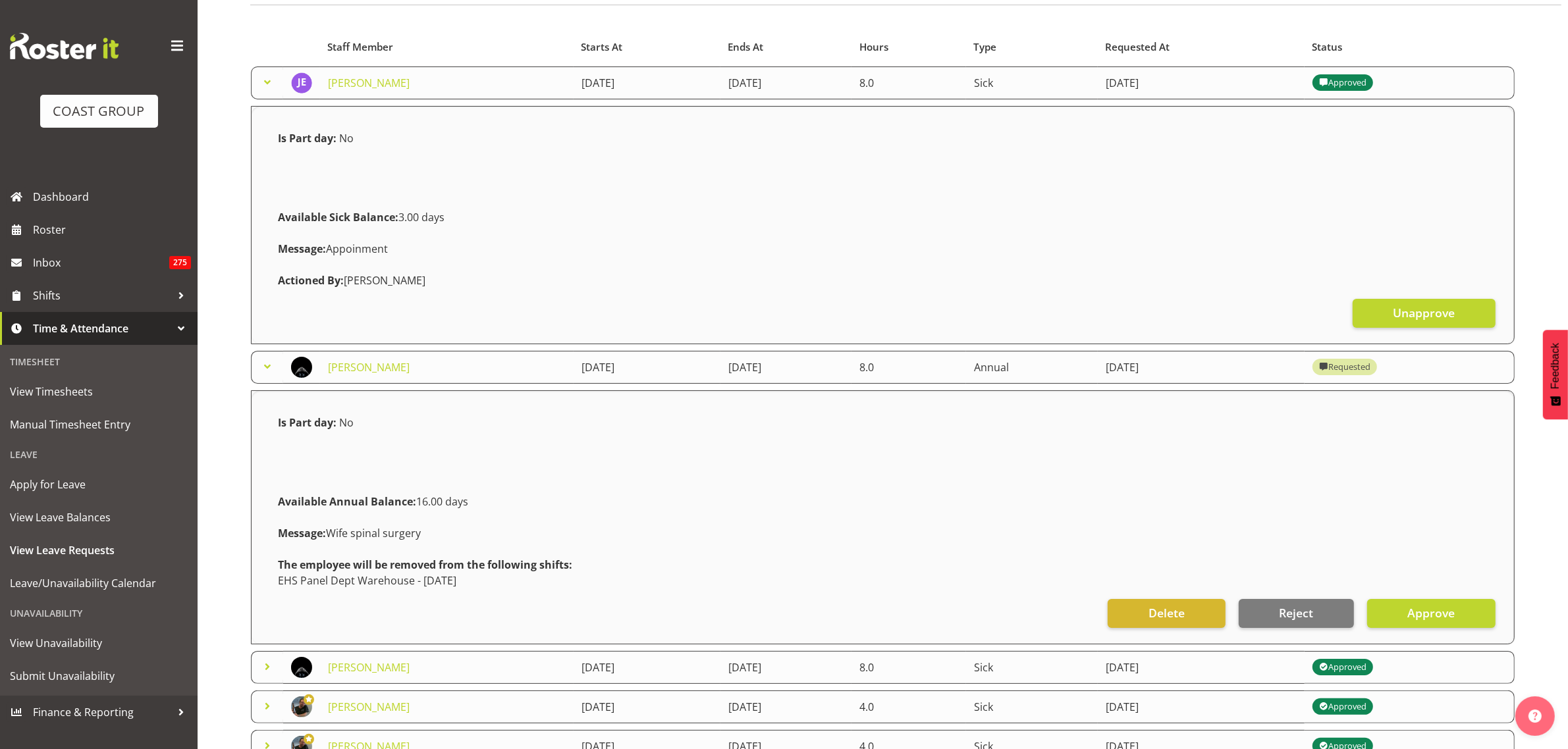
scroll to position [82, 0]
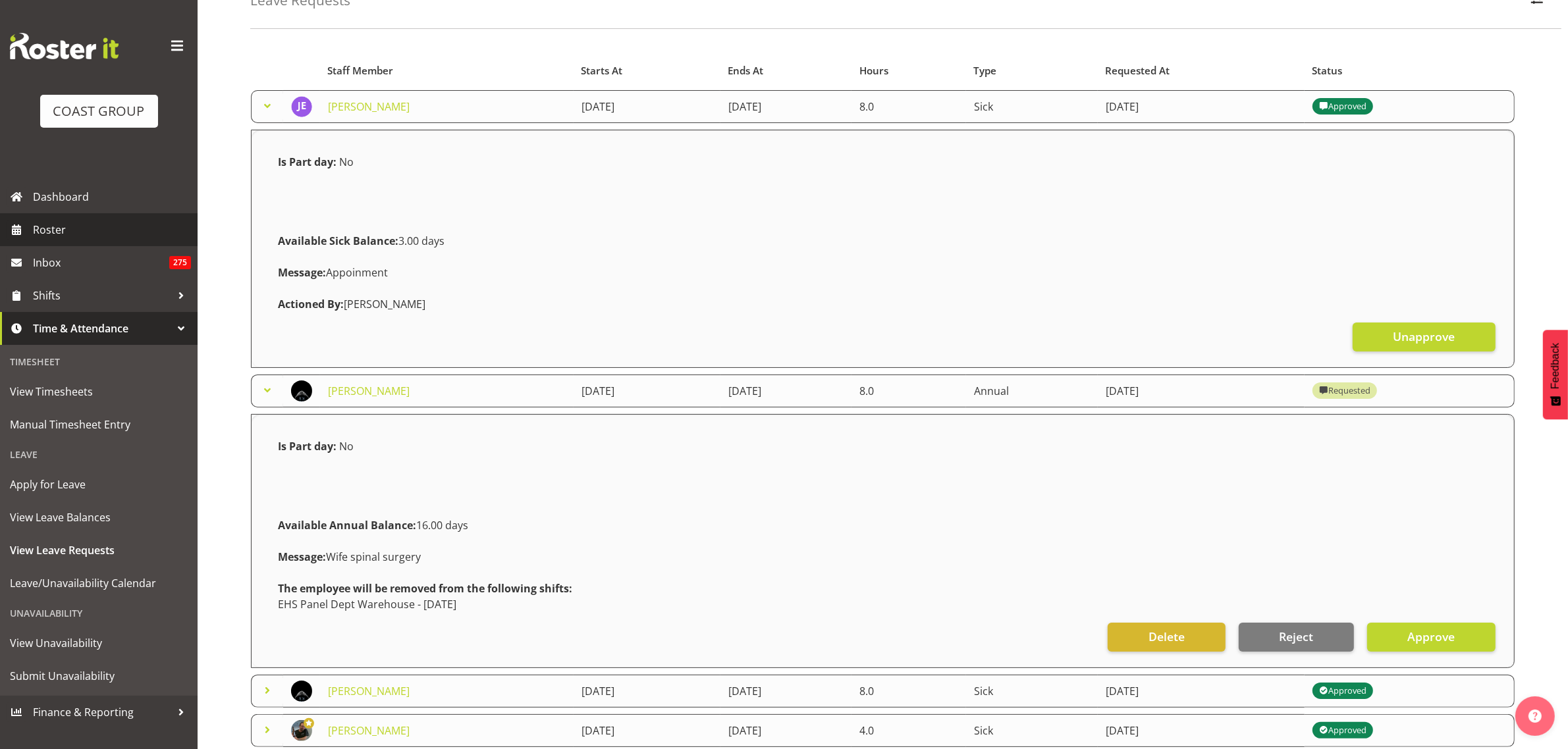
drag, startPoint x: 75, startPoint y: 234, endPoint x: 89, endPoint y: 238, distance: 14.6
click at [75, 234] on span "Roster" at bounding box center [112, 230] width 158 height 20
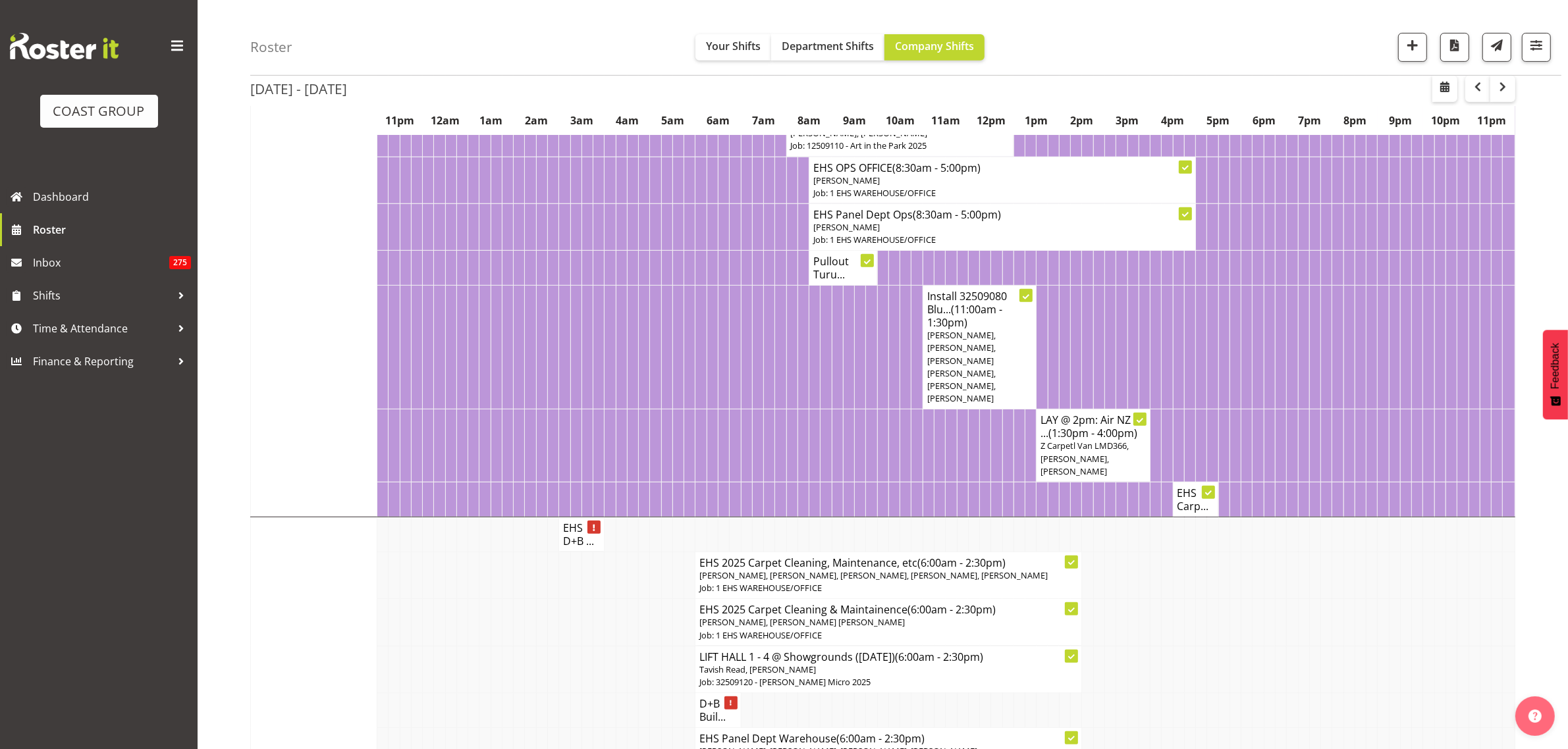
scroll to position [987, 0]
